Goal: Task Accomplishment & Management: Manage account settings

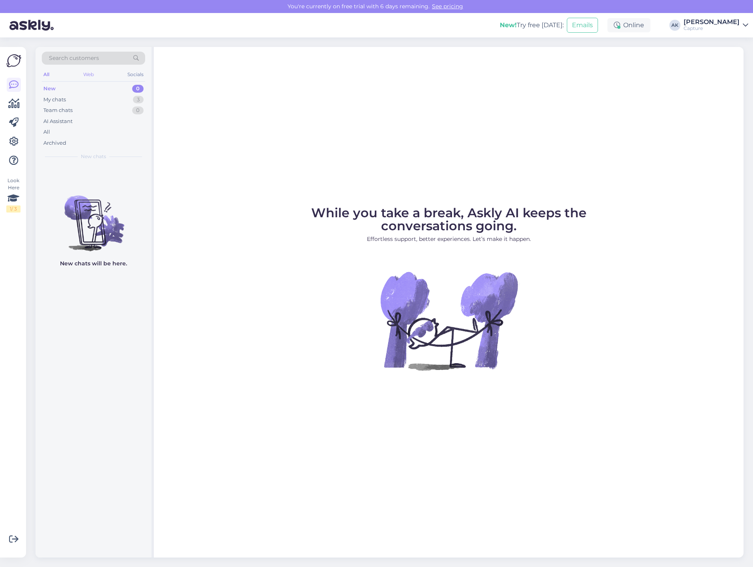
click at [90, 78] on div "Web" at bounding box center [89, 74] width 14 height 10
click at [54, 77] on div "All Web Socials" at bounding box center [93, 75] width 103 height 12
click at [51, 127] on div "All" at bounding box center [93, 132] width 103 height 11
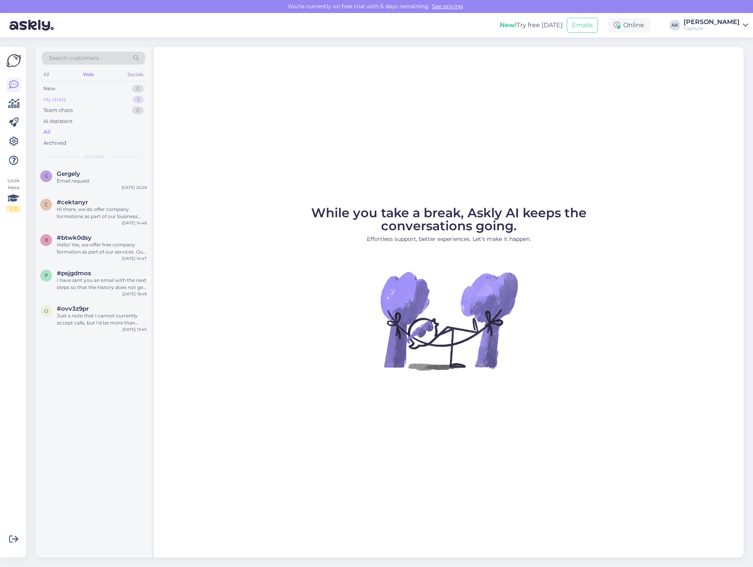
click at [64, 101] on div "My chats" at bounding box center [54, 100] width 22 height 8
click at [54, 90] on div "New" at bounding box center [49, 89] width 12 height 8
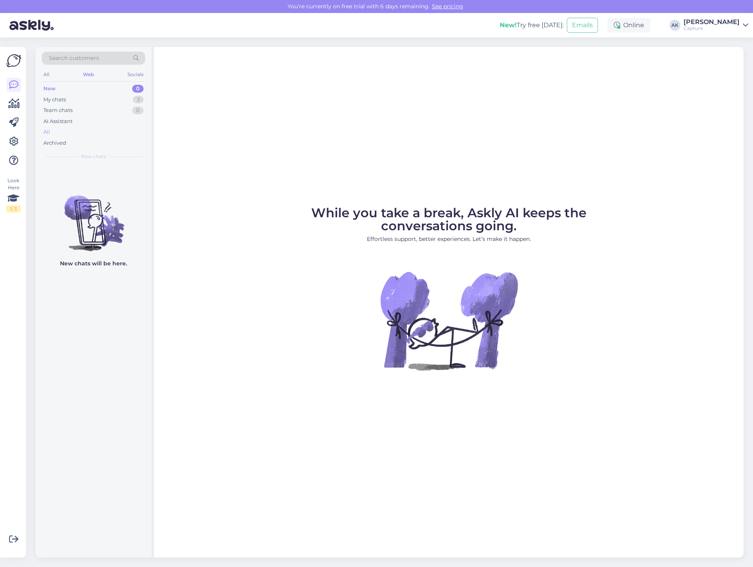
click at [54, 131] on div "All" at bounding box center [93, 132] width 103 height 11
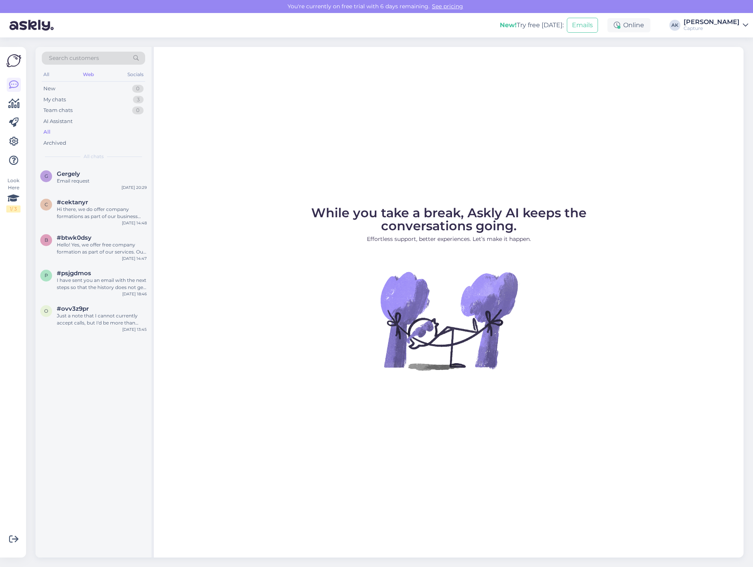
click at [54, 131] on div "All" at bounding box center [93, 132] width 103 height 11
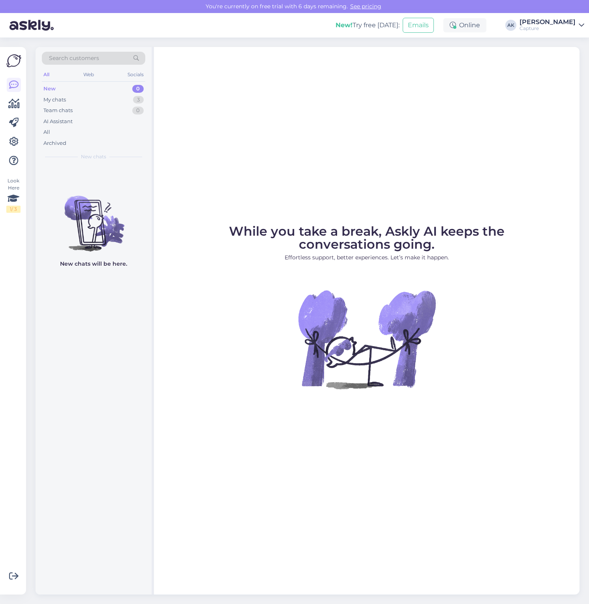
click at [94, 65] on div "Search customers" at bounding box center [93, 61] width 103 height 18
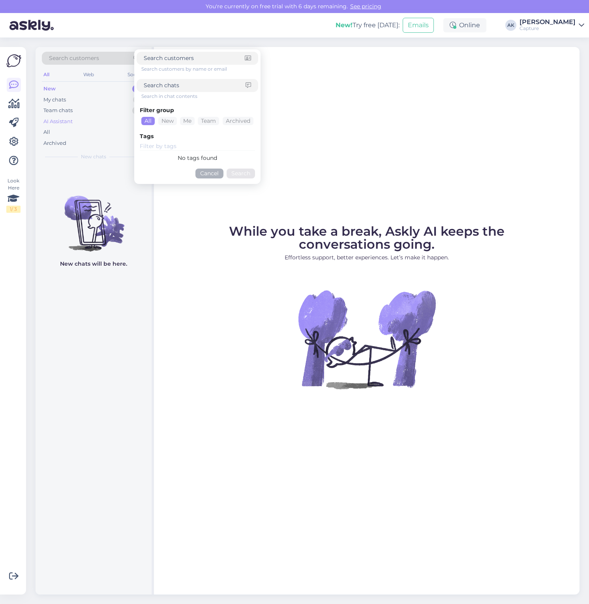
click at [73, 125] on div "AI Assistant" at bounding box center [93, 121] width 103 height 11
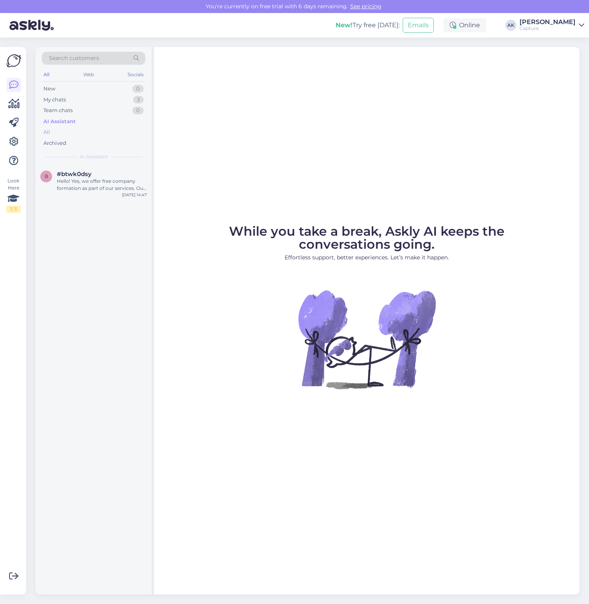
click at [73, 127] on div "All" at bounding box center [93, 132] width 103 height 11
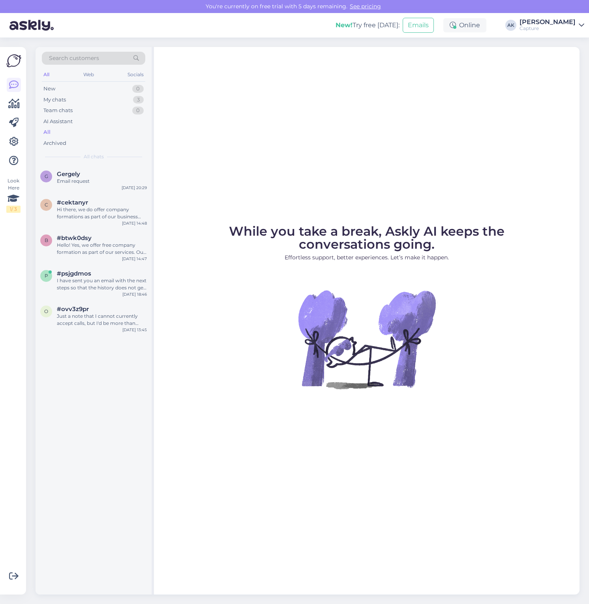
click at [58, 134] on div "All" at bounding box center [93, 132] width 103 height 11
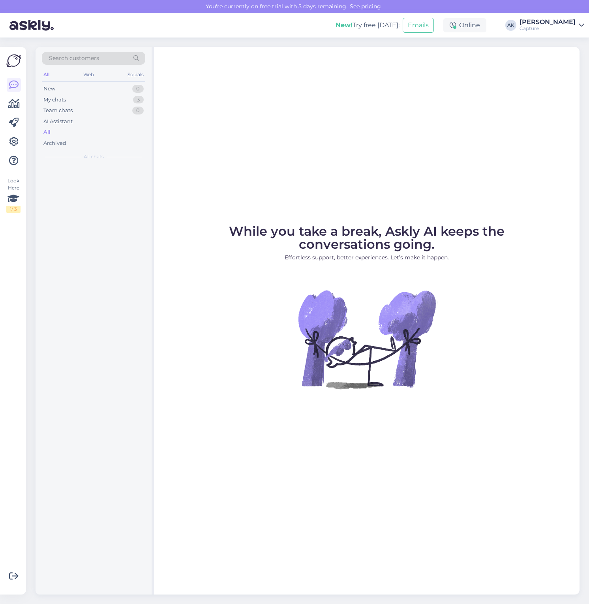
click at [58, 134] on div "All" at bounding box center [93, 132] width 103 height 11
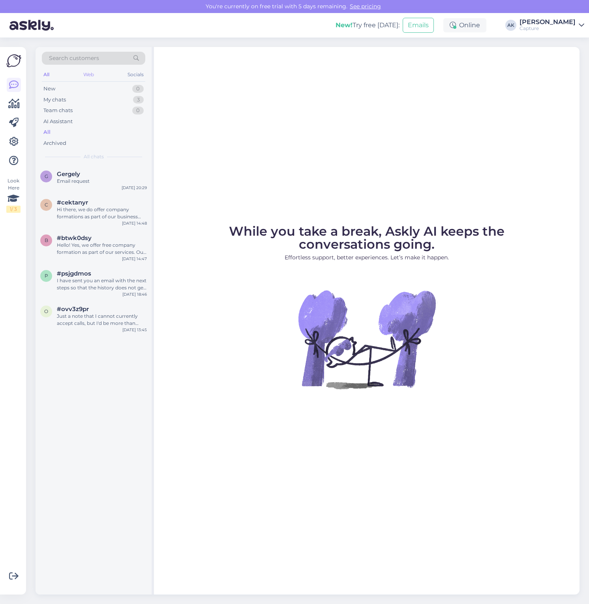
click at [82, 73] on div "Web" at bounding box center [89, 74] width 14 height 10
click at [51, 77] on div "All Web Socials" at bounding box center [93, 75] width 103 height 12
click at [47, 75] on div "All" at bounding box center [46, 74] width 9 height 10
click at [57, 147] on div "Archived" at bounding box center [93, 143] width 103 height 11
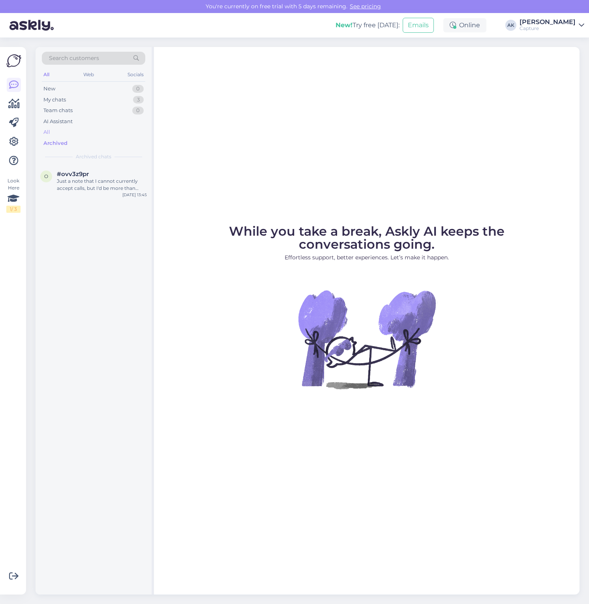
click at [50, 131] on div "All" at bounding box center [46, 132] width 7 height 8
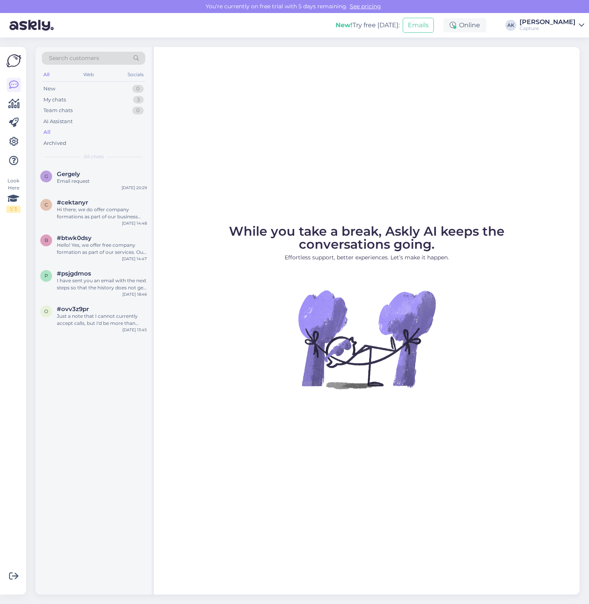
click at [50, 131] on div "All" at bounding box center [46, 132] width 7 height 8
click at [57, 139] on div "Archived" at bounding box center [54, 143] width 23 height 8
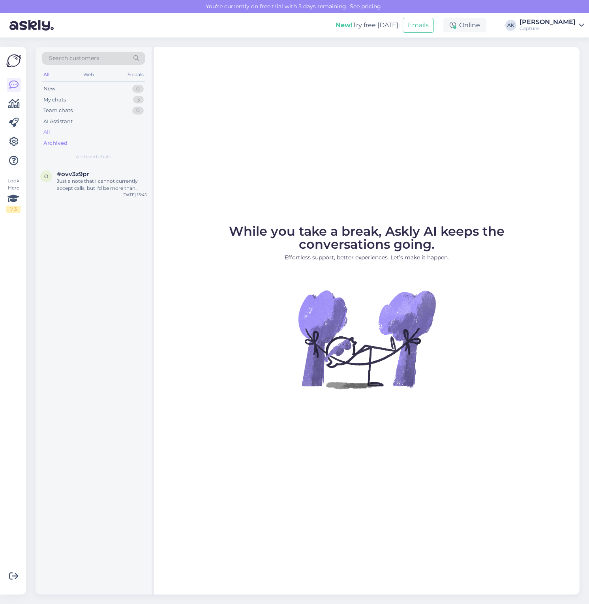
click at [56, 132] on div "All" at bounding box center [93, 132] width 103 height 11
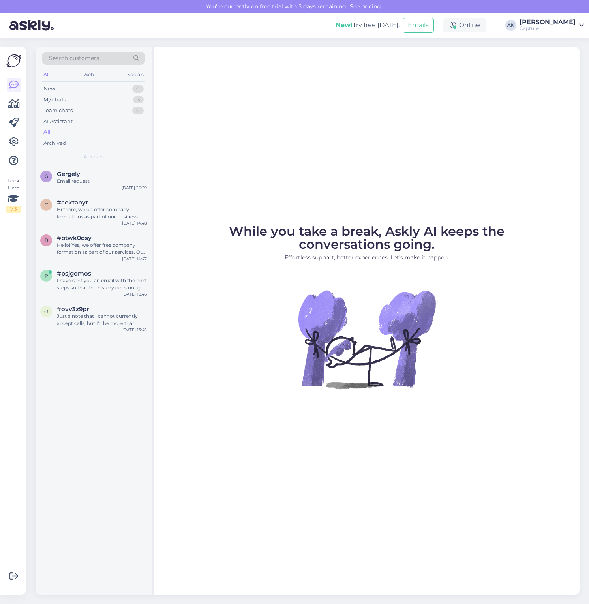
click at [56, 132] on div "All" at bounding box center [93, 132] width 103 height 11
